Goal: Book appointment/travel/reservation

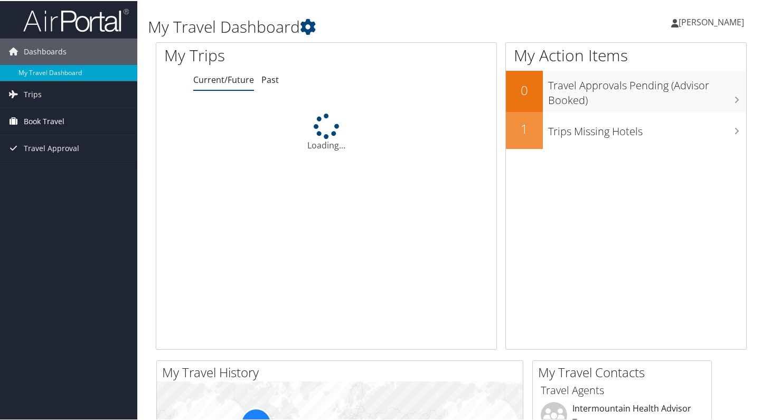
click at [37, 121] on span "Book Travel" at bounding box center [44, 120] width 41 height 26
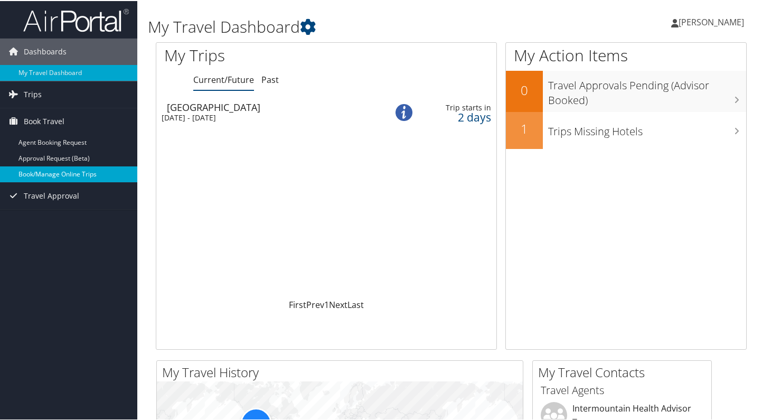
click at [67, 180] on link "Book/Manage Online Trips" at bounding box center [68, 173] width 137 height 16
